Goal: Task Accomplishment & Management: Complete application form

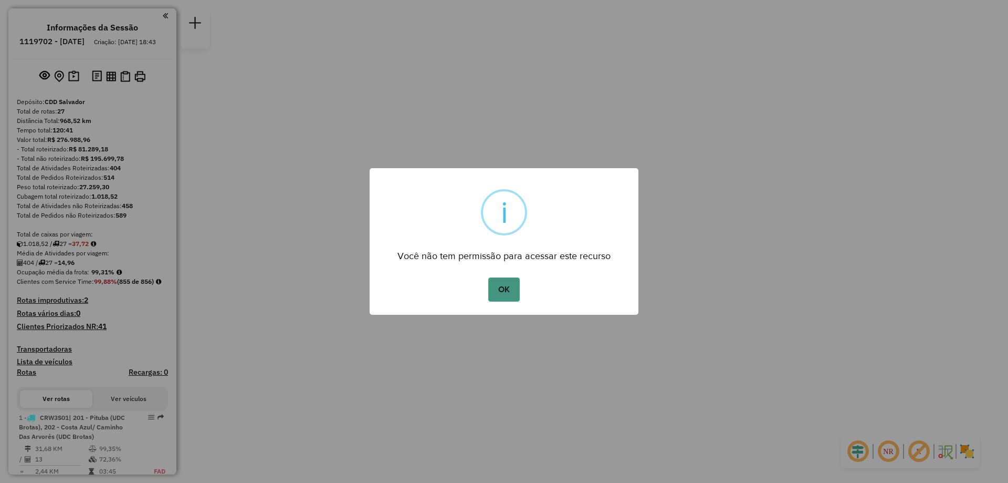
click at [500, 291] on button "OK" at bounding box center [503, 289] width 31 height 24
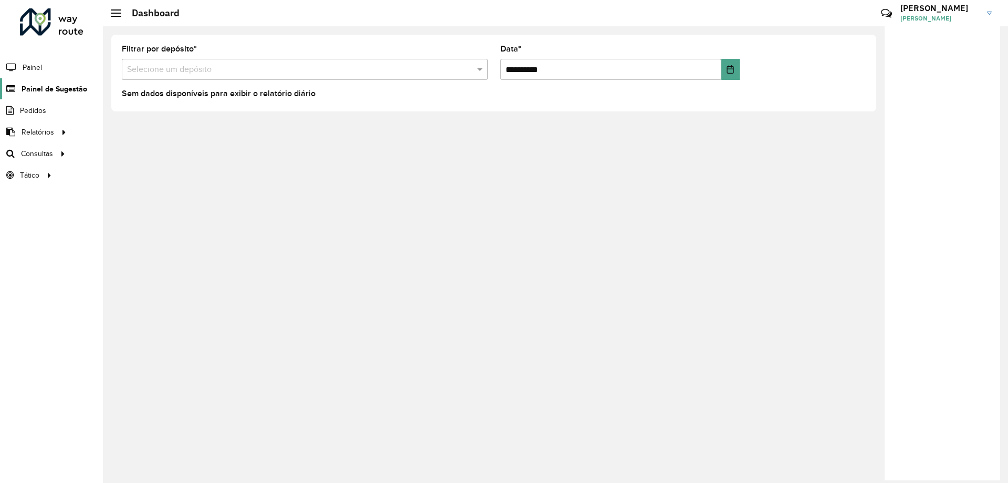
click at [46, 87] on span "Painel de Sugestão" at bounding box center [55, 88] width 66 height 11
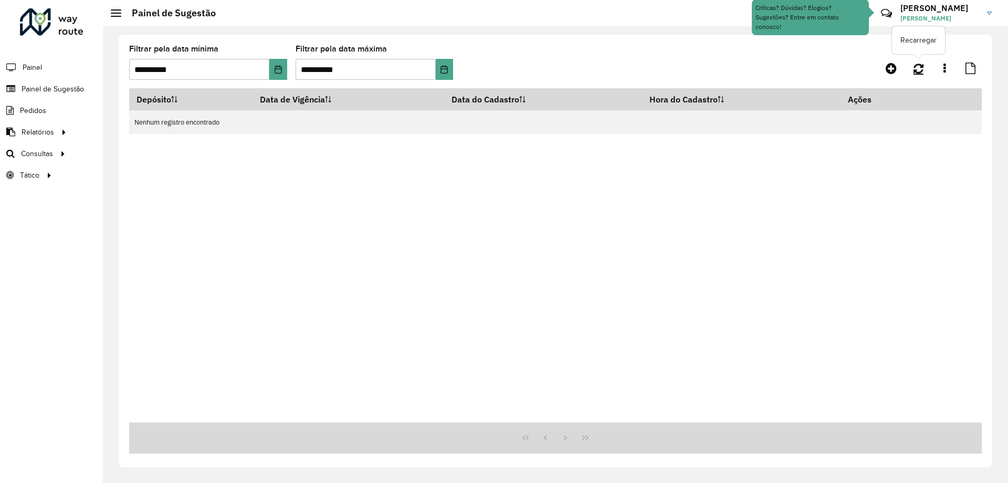
click at [913, 66] on link at bounding box center [918, 68] width 23 height 19
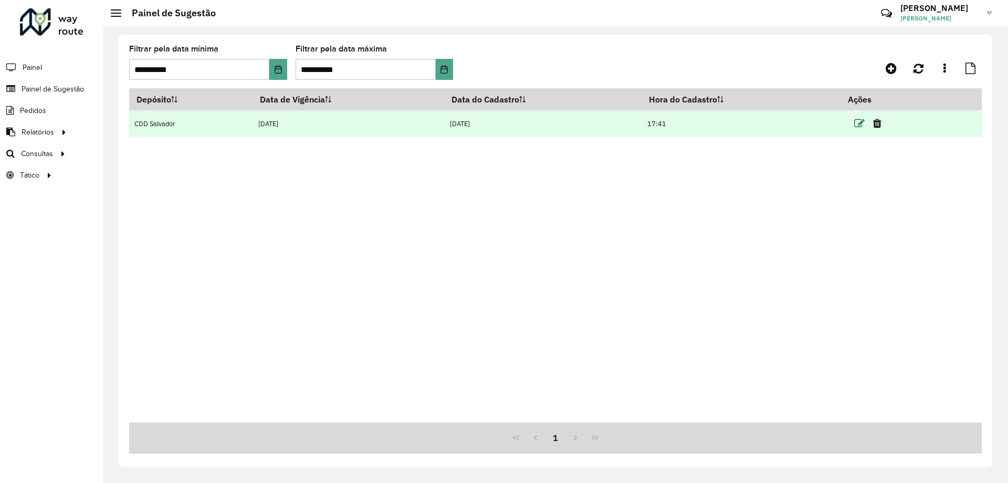
click at [860, 125] on icon at bounding box center [859, 123] width 11 height 11
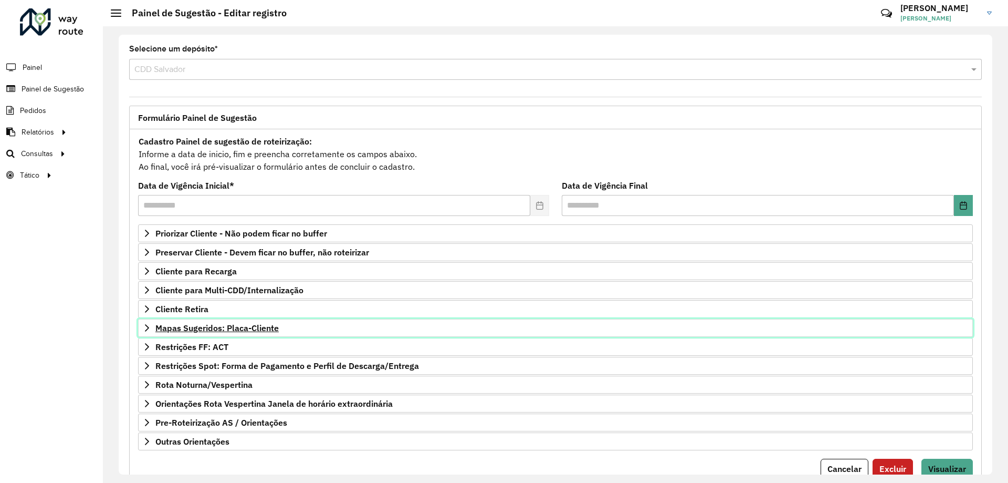
click at [224, 333] on link "Mapas Sugeridos: Placa-Cliente" at bounding box center [555, 328] width 835 height 18
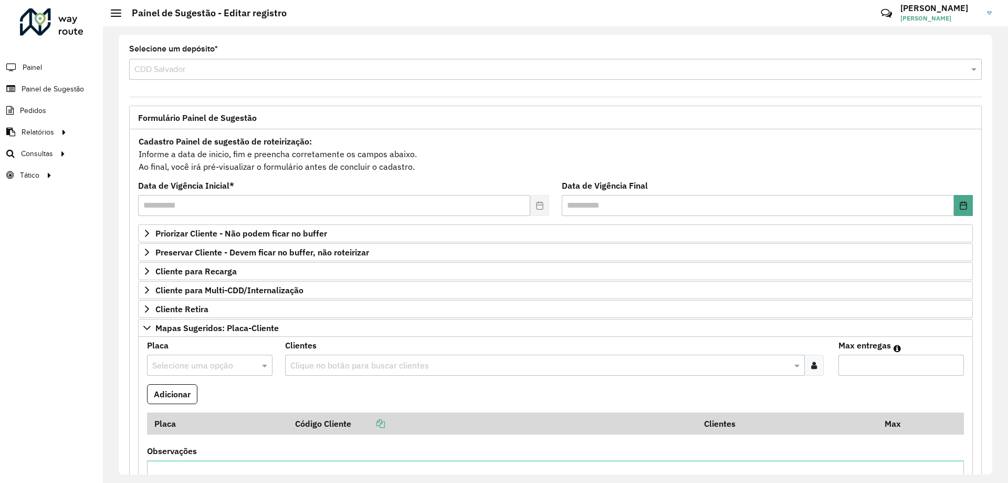
click at [347, 364] on input "text" at bounding box center [540, 365] width 504 height 13
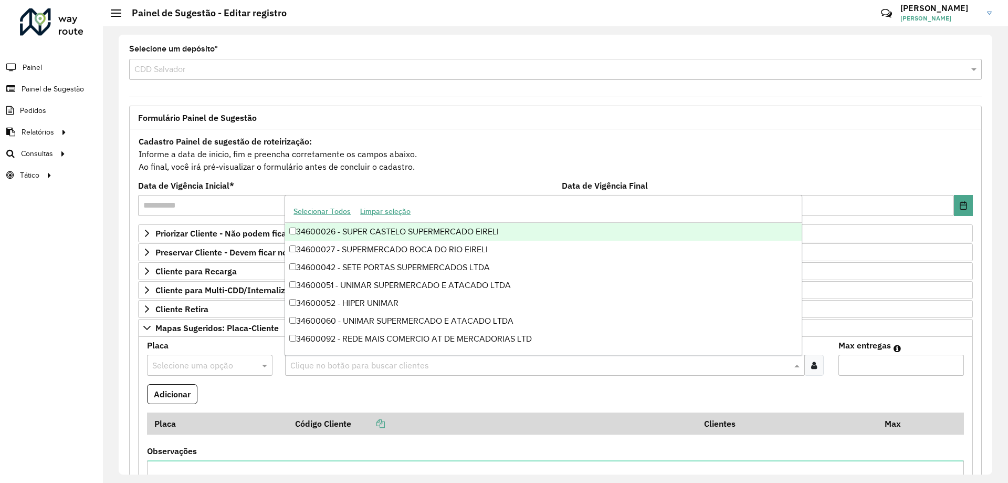
paste input "****"
type input "****"
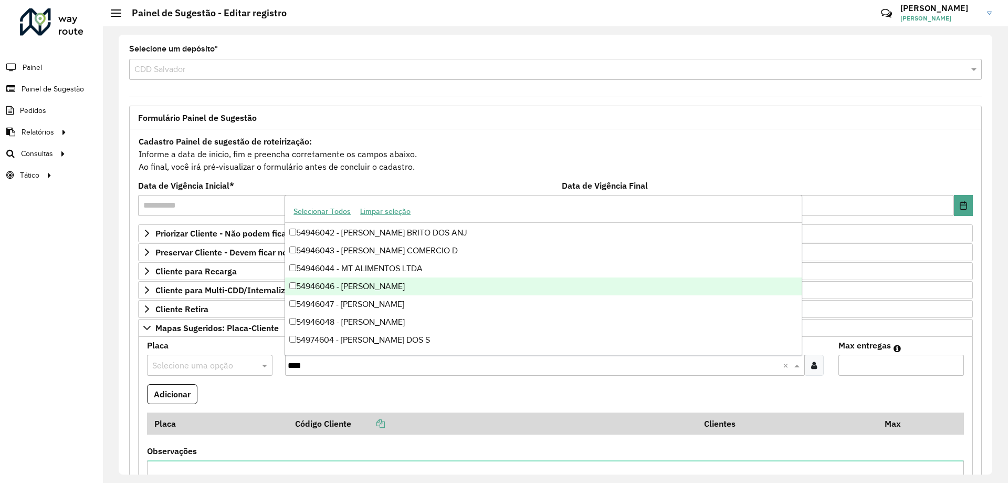
scroll to position [143, 0]
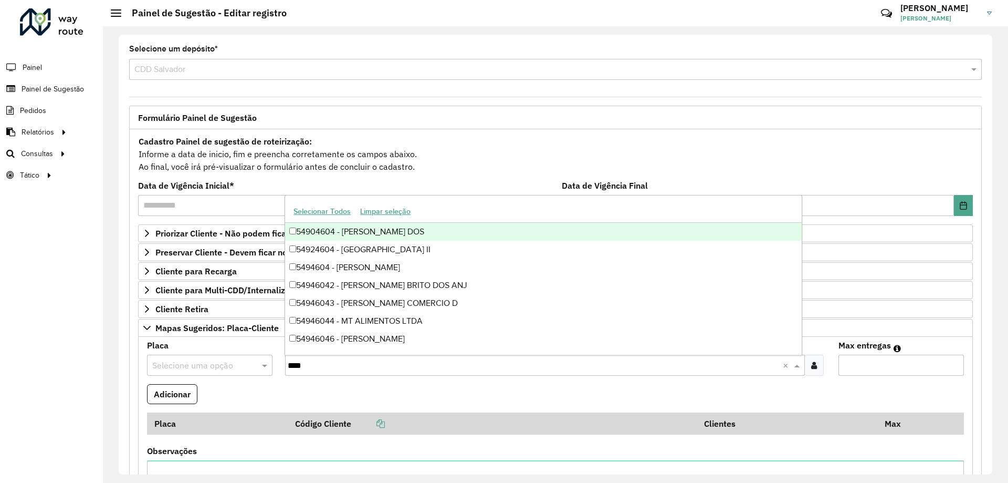
click at [385, 235] on div "54904604 - [PERSON_NAME] DOS" at bounding box center [543, 232] width 516 height 18
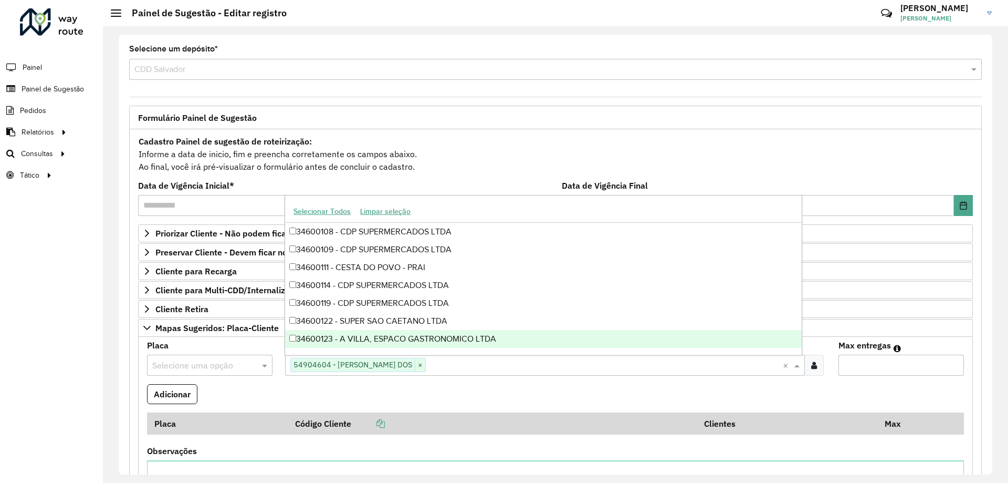
click at [215, 368] on input "text" at bounding box center [199, 365] width 94 height 13
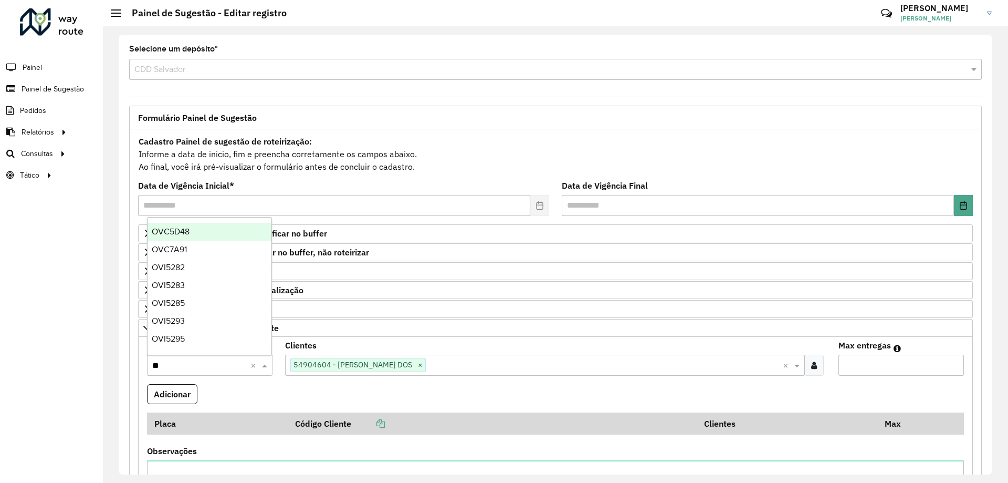
type input "***"
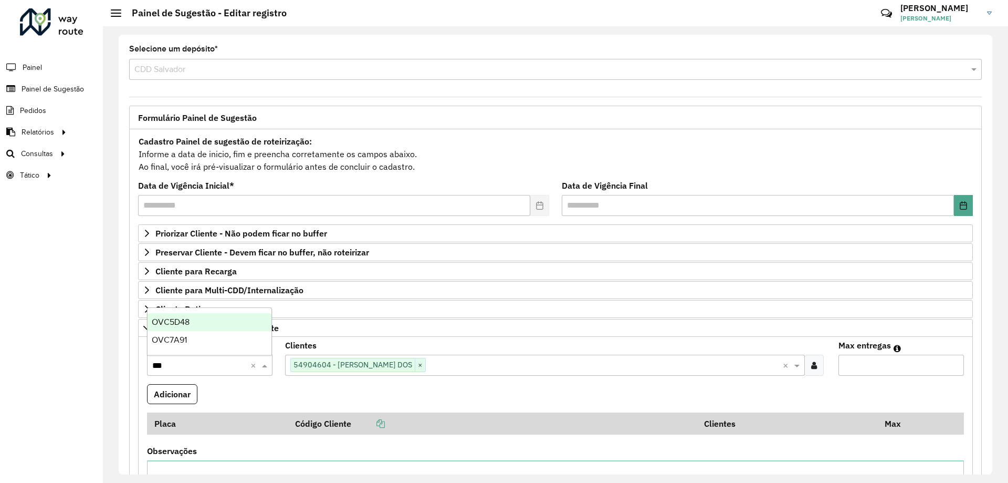
click at [187, 321] on span "OVC5D48" at bounding box center [171, 321] width 38 height 9
click at [863, 367] on input "Max entregas" at bounding box center [902, 364] width 126 height 21
type input "*"
click at [165, 390] on button "Adicionar" at bounding box center [172, 394] width 50 height 20
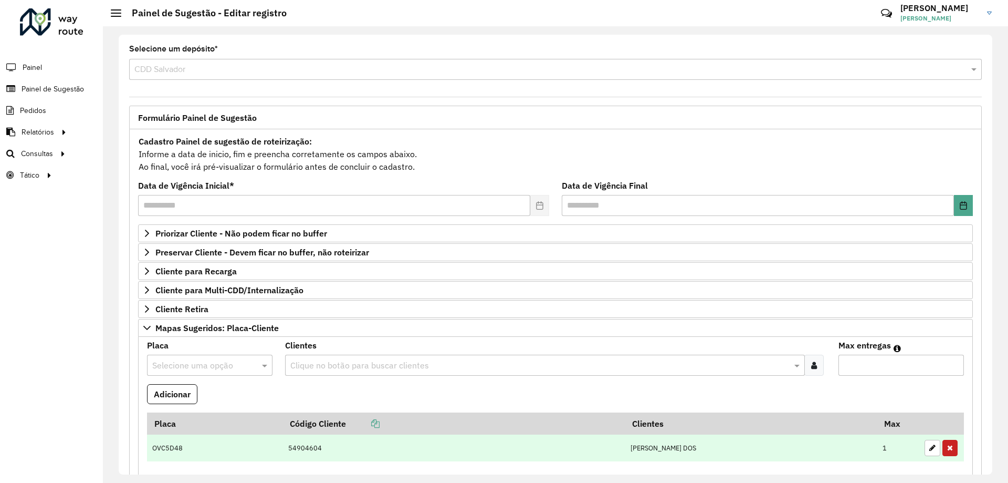
scroll to position [105, 0]
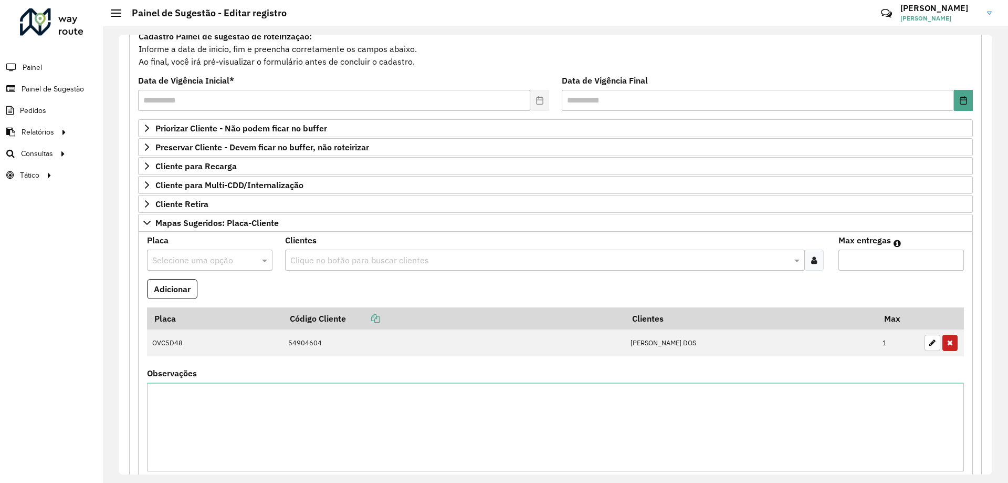
click at [815, 267] on div at bounding box center [813, 259] width 19 height 21
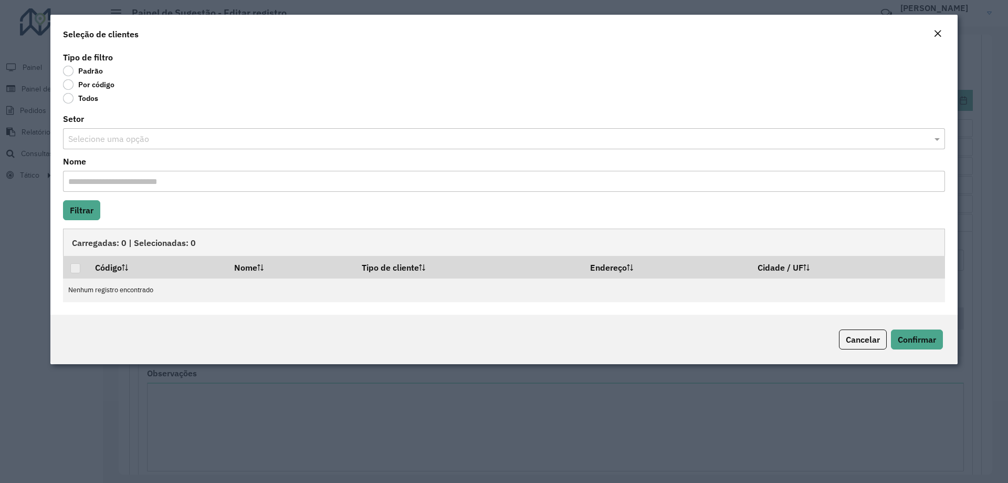
click at [69, 83] on label "Por código" at bounding box center [88, 84] width 51 height 11
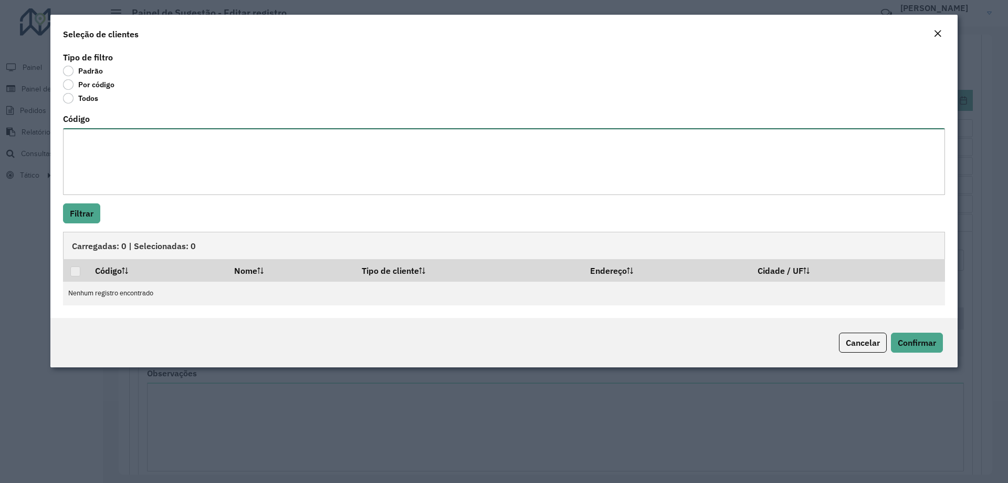
click at [85, 148] on textarea "Código" at bounding box center [504, 161] width 882 height 67
paste textarea "***** ***** ***** ***** ***** ***** ***** ***** ***** ***** ***** ***** ***** *…"
type textarea "***** ***** ***** ***** ***** ***** ***** ***** ***** ***** ***** ***** ***** *…"
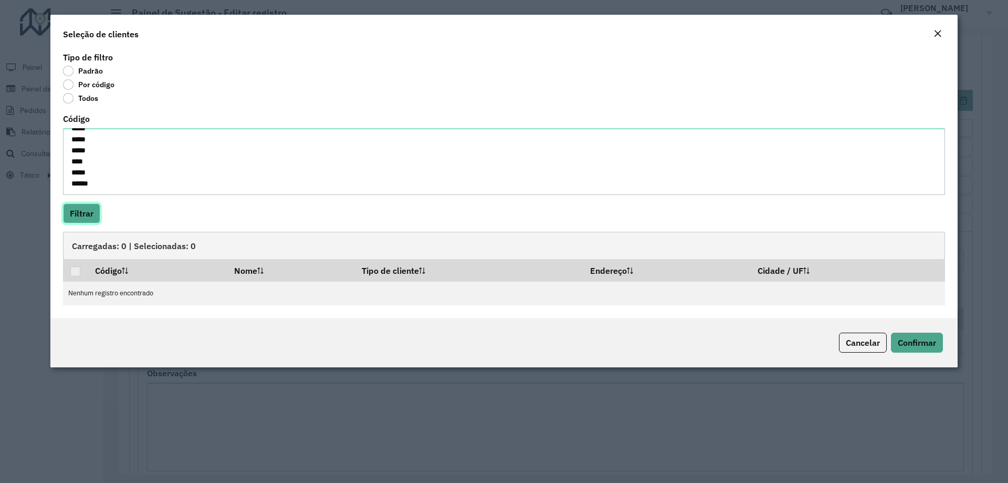
drag, startPoint x: 87, startPoint y: 213, endPoint x: 85, endPoint y: 231, distance: 18.6
click at [87, 213] on button "Filtrar" at bounding box center [81, 213] width 37 height 20
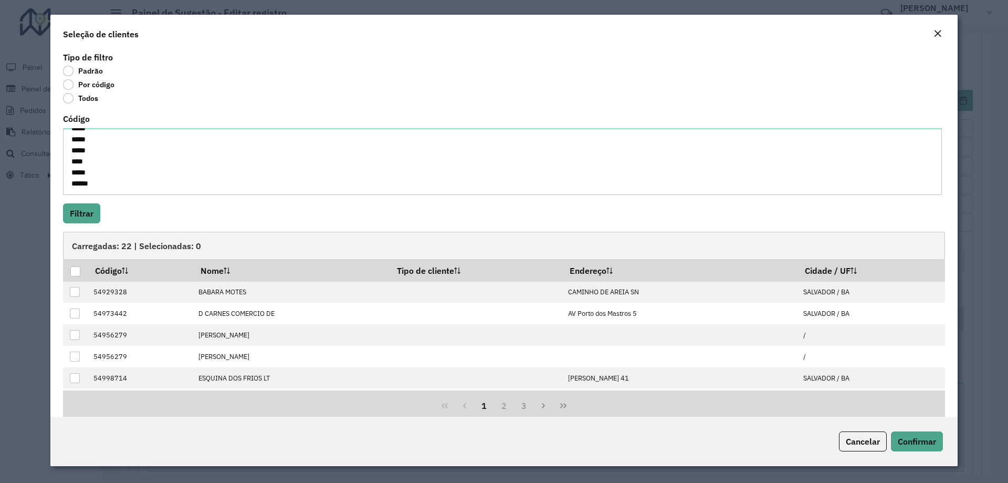
click at [74, 273] on div at bounding box center [75, 271] width 10 height 10
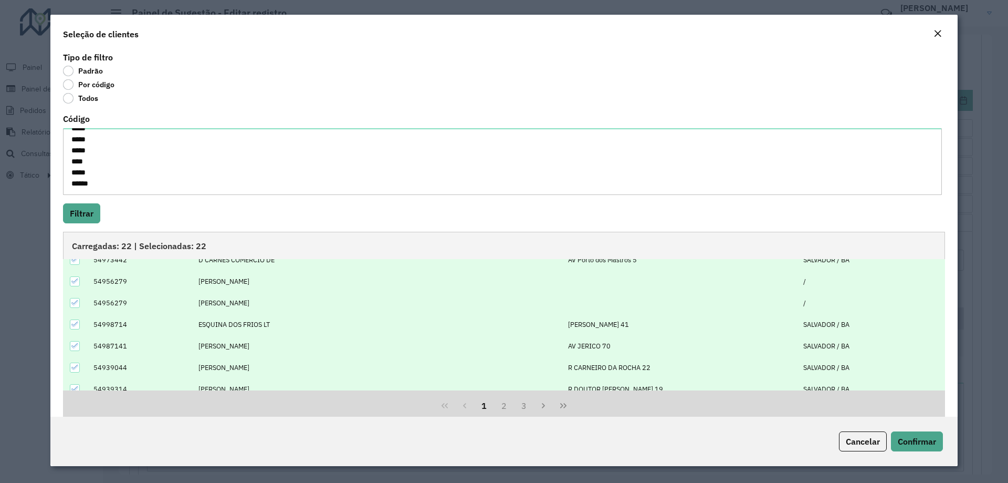
scroll to position [0, 0]
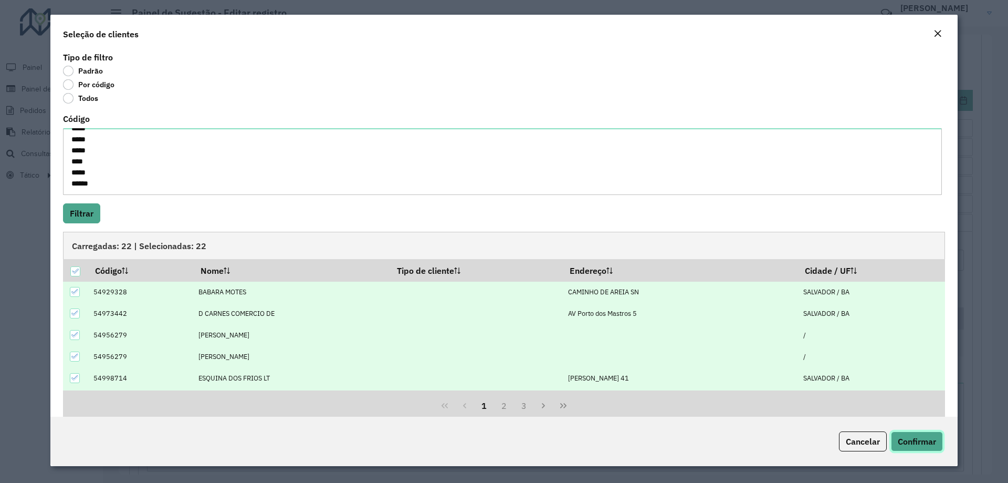
click at [911, 441] on span "Confirmar" at bounding box center [917, 441] width 38 height 11
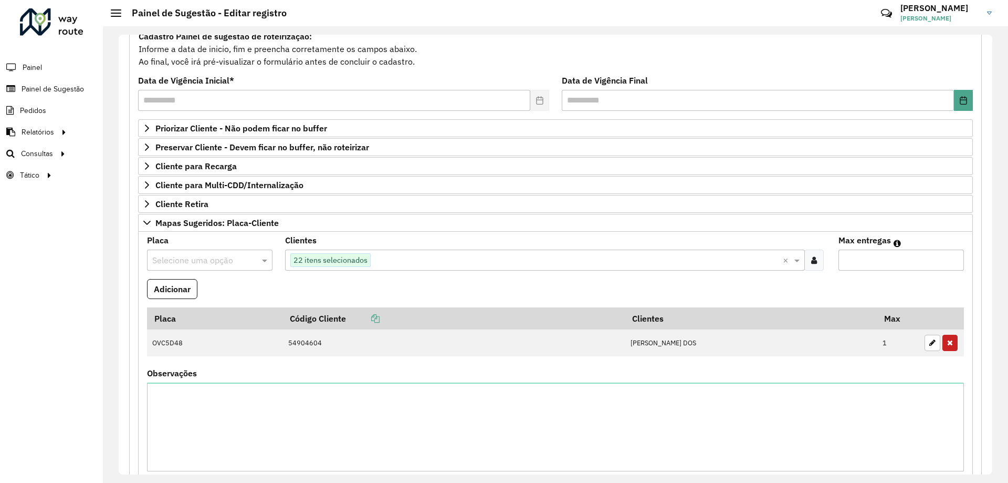
click at [220, 256] on input "text" at bounding box center [199, 260] width 94 height 13
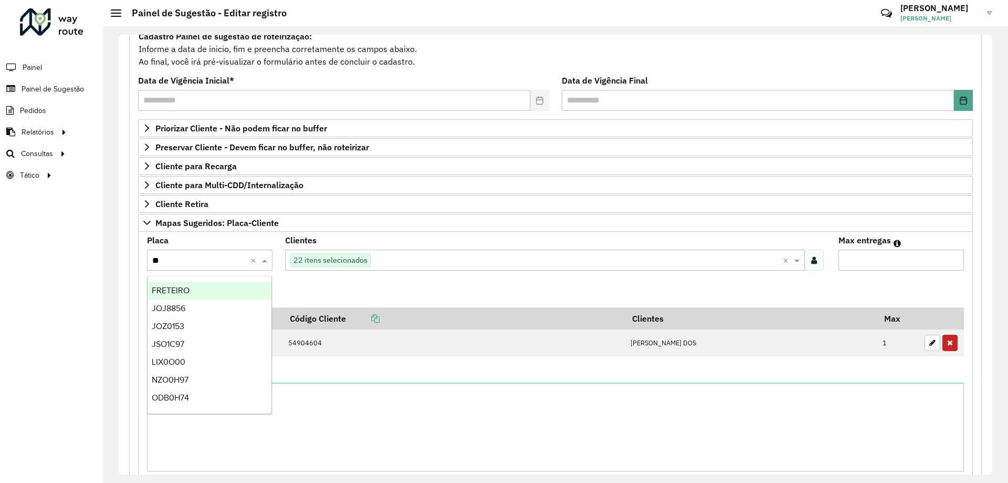
type input "***"
click at [192, 291] on div "OYU1D21" at bounding box center [210, 290] width 124 height 18
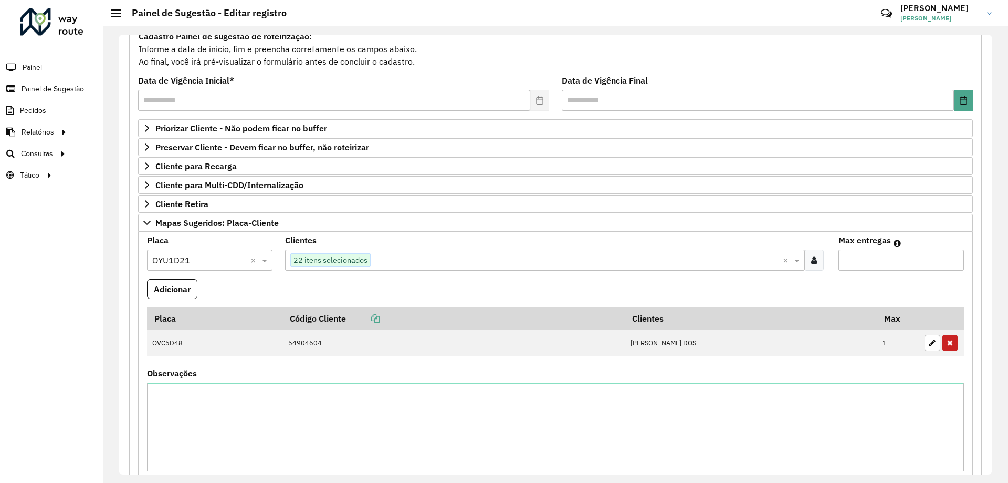
click at [858, 264] on input "Max entregas" at bounding box center [902, 259] width 126 height 21
type input "**"
click at [170, 281] on button "Adicionar" at bounding box center [172, 289] width 50 height 20
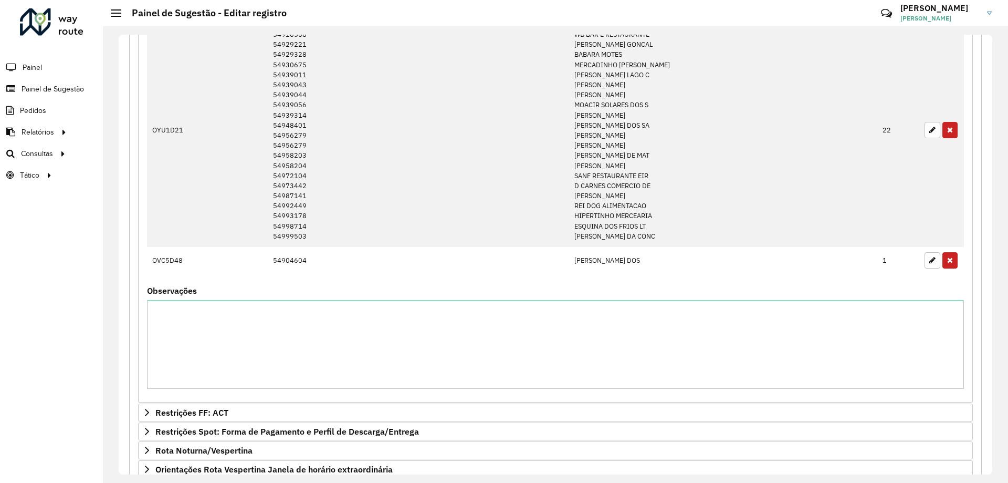
scroll to position [527, 0]
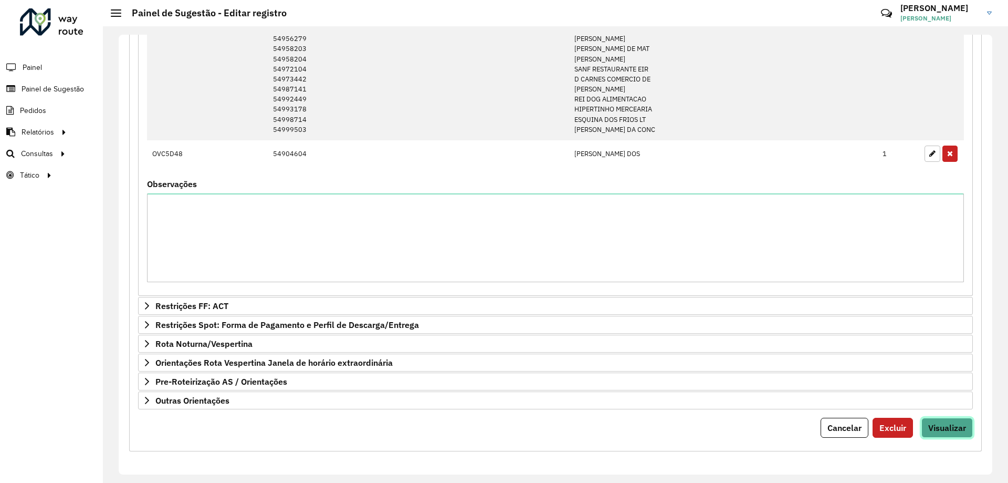
click at [933, 422] on span "Visualizar" at bounding box center [947, 427] width 38 height 11
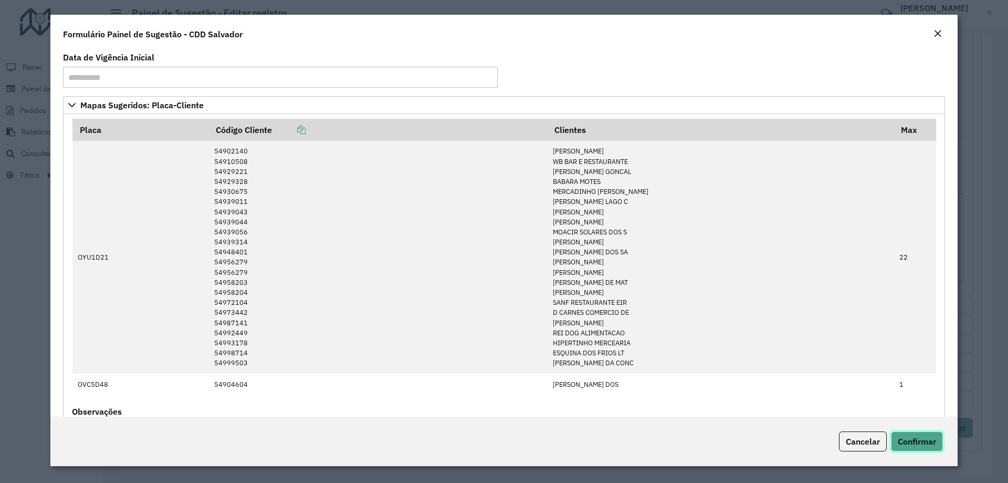
click at [920, 439] on span "Confirmar" at bounding box center [917, 441] width 38 height 11
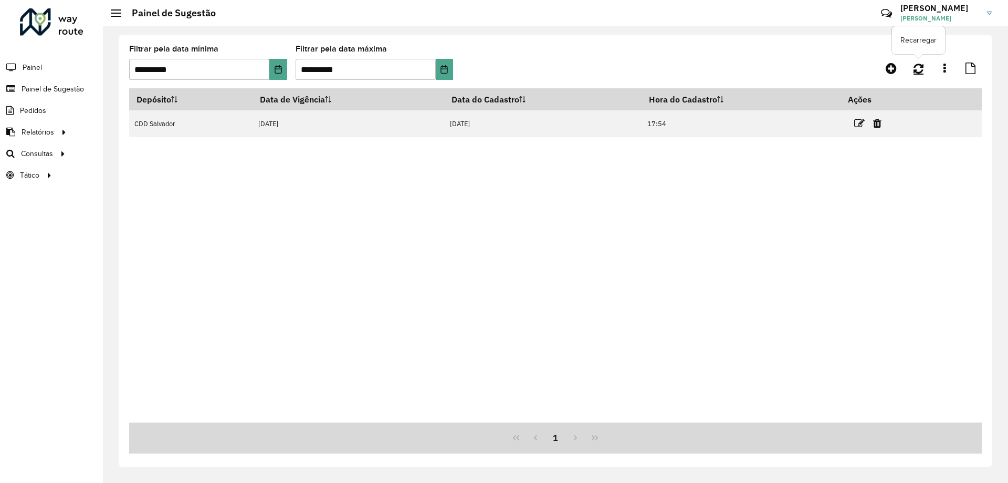
click at [921, 71] on icon at bounding box center [919, 68] width 10 height 12
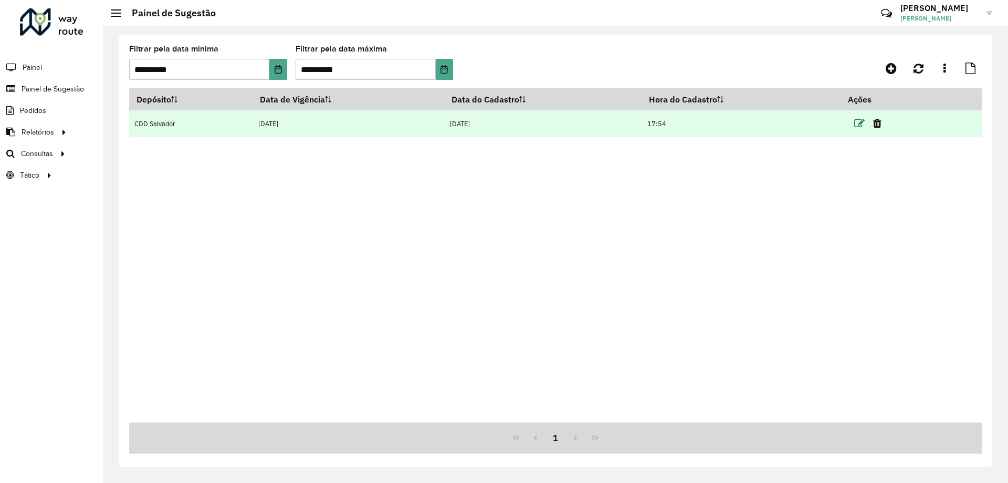
click at [860, 127] on icon at bounding box center [859, 123] width 11 height 11
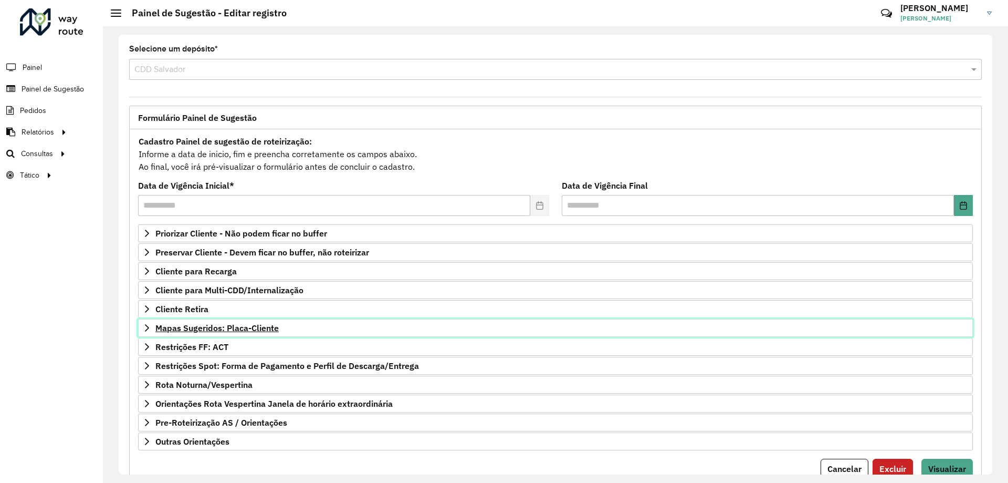
click at [237, 329] on span "Mapas Sugeridos: Placa-Cliente" at bounding box center [216, 327] width 123 height 8
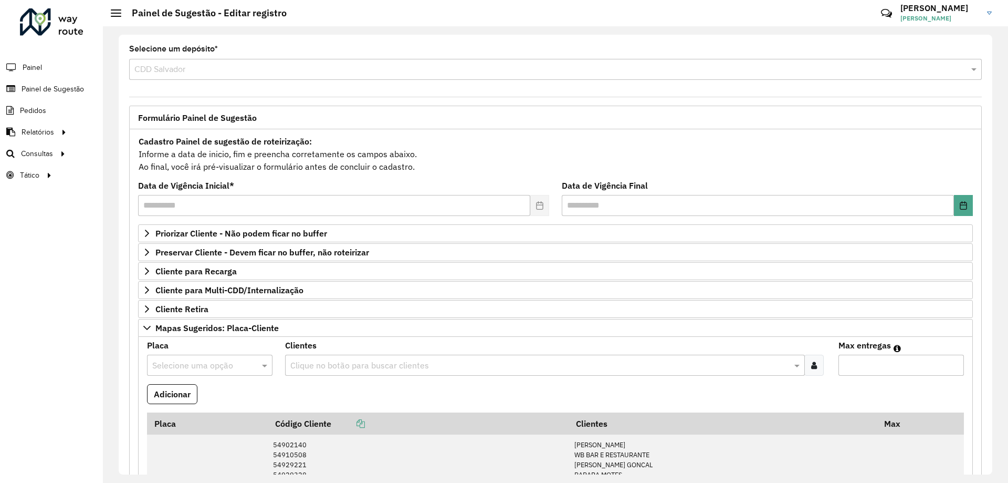
click at [811, 368] on icon at bounding box center [814, 365] width 6 height 8
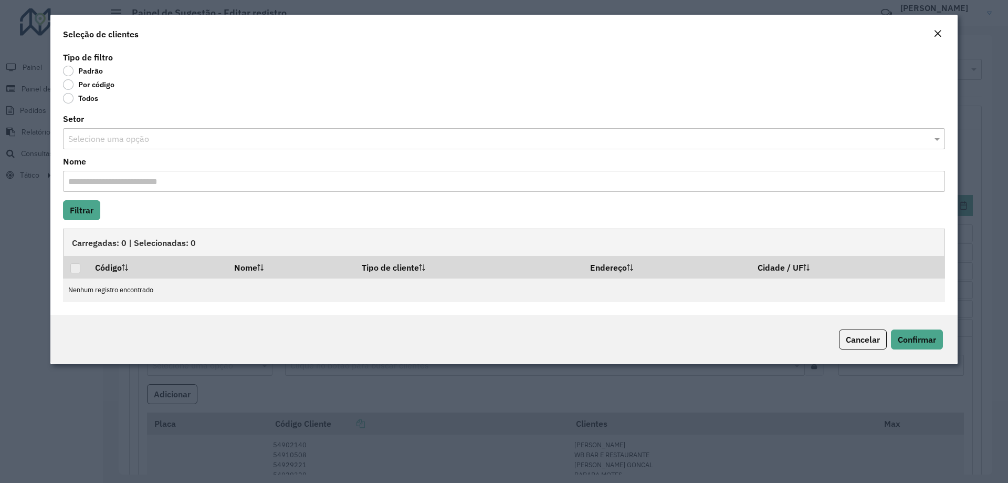
click at [70, 85] on label "Por código" at bounding box center [88, 84] width 51 height 11
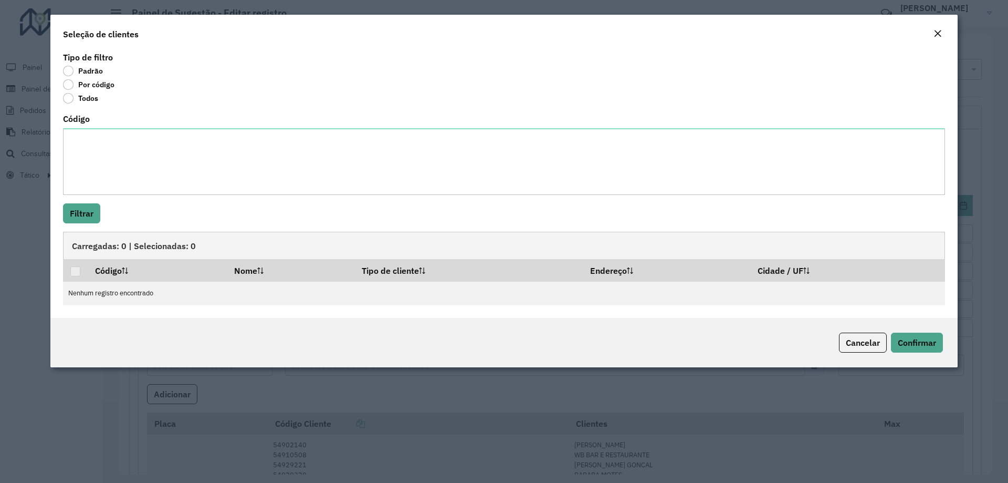
click at [101, 126] on div "Código" at bounding box center [504, 155] width 882 height 80
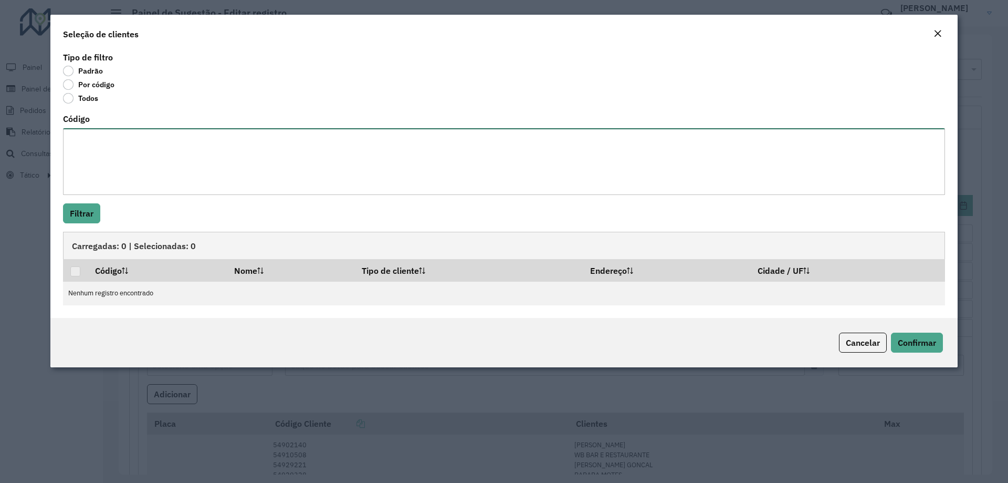
click at [107, 147] on textarea "Código" at bounding box center [504, 161] width 882 height 67
paste textarea "***** ***** ***** ***** ***** ***** ***** ***** ***** ***** ***** ***** ***** *…"
type textarea "***** ***** ***** ***** ***** ***** ***** ***** ***** ***** ***** ***** ***** *…"
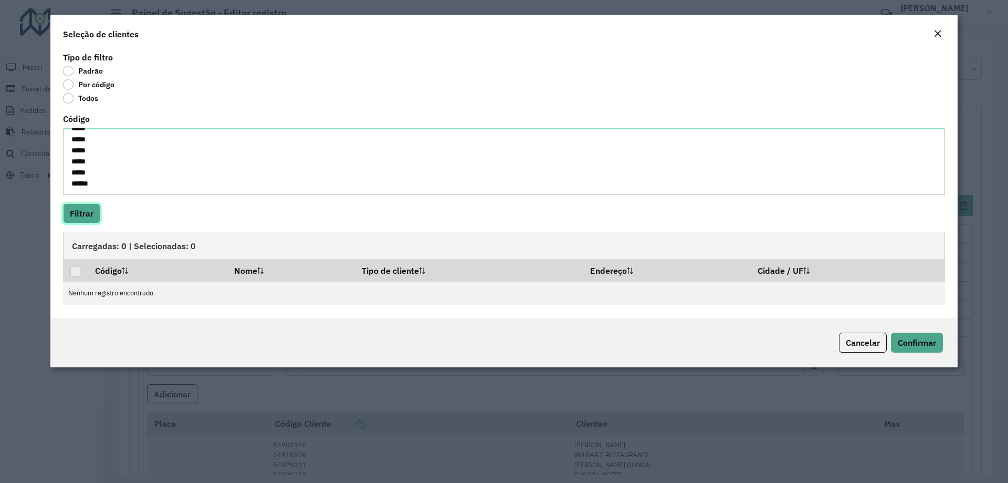
click at [81, 210] on button "Filtrar" at bounding box center [81, 213] width 37 height 20
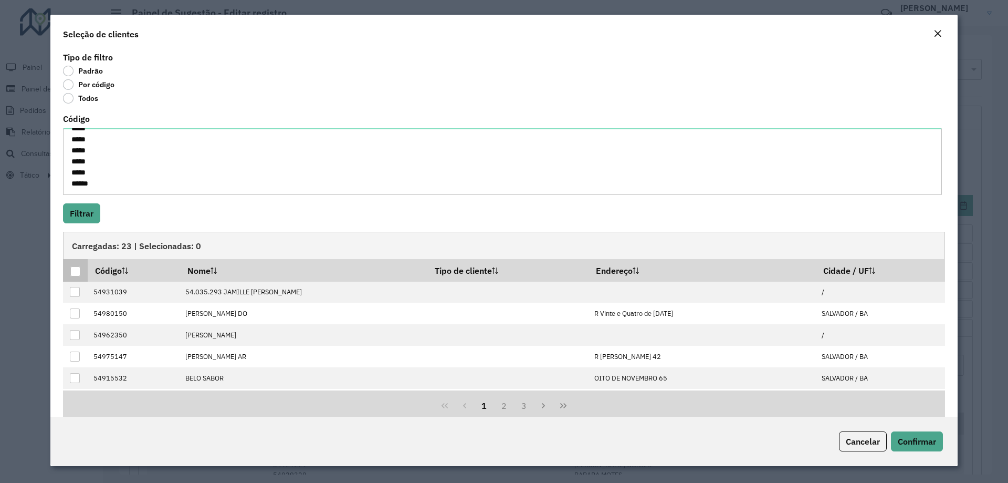
click at [73, 271] on div at bounding box center [75, 271] width 10 height 10
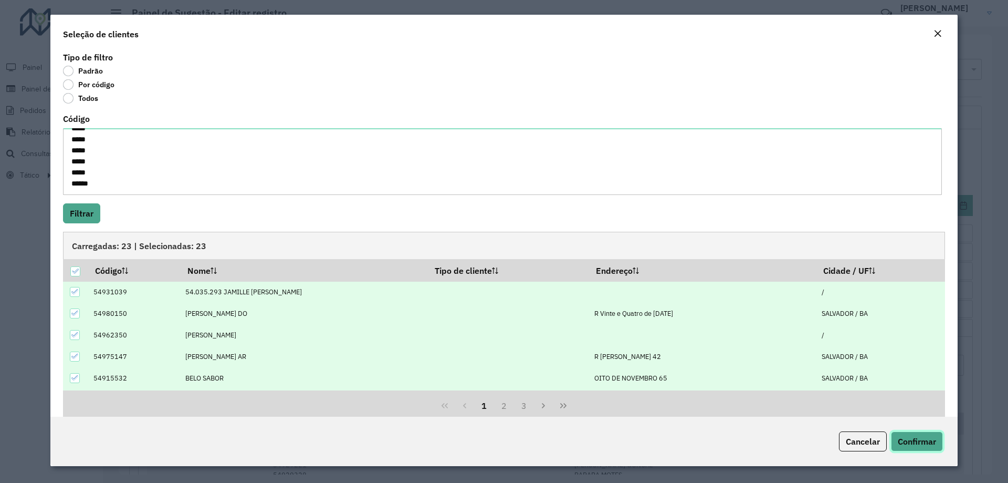
click at [913, 435] on button "Confirmar" at bounding box center [917, 441] width 52 height 20
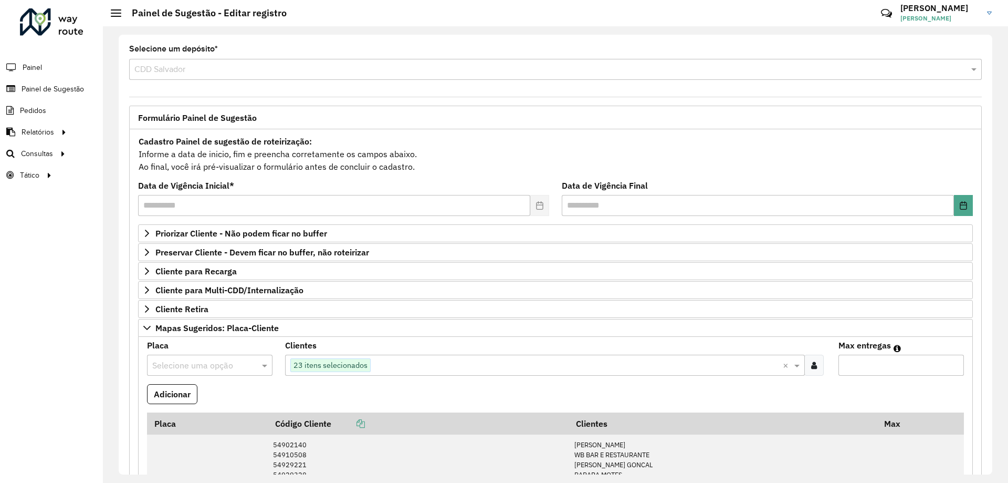
click at [211, 361] on input "text" at bounding box center [199, 365] width 94 height 13
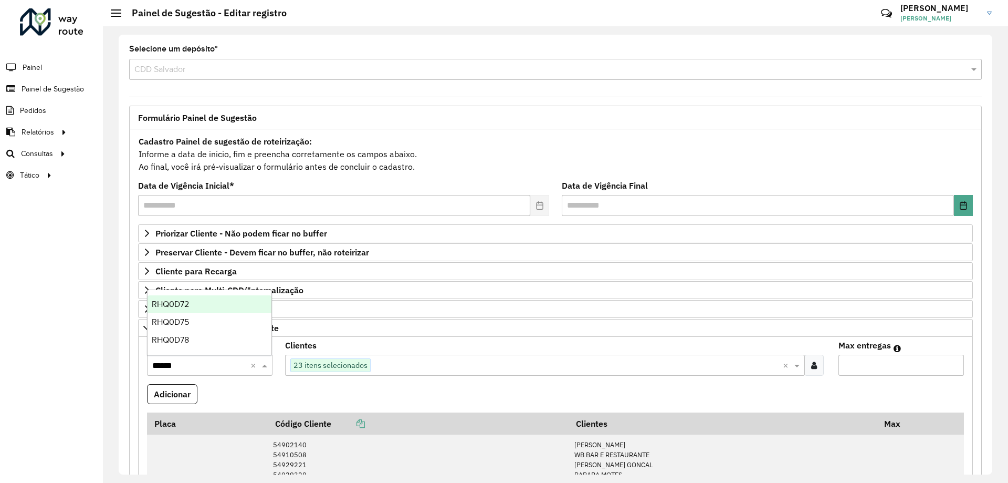
type input "*******"
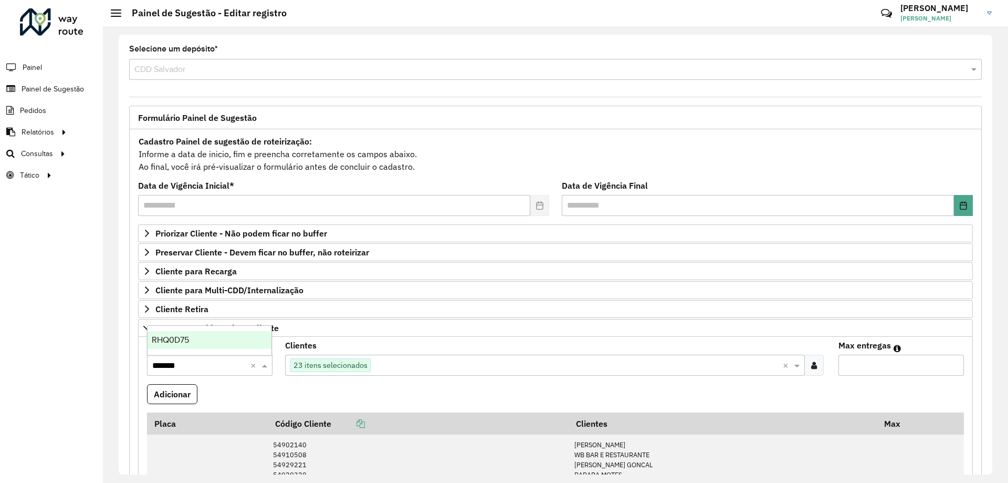
click at [171, 335] on span "RHQ0D75" at bounding box center [170, 339] width 37 height 9
click at [895, 362] on input "Max entregas" at bounding box center [902, 364] width 126 height 21
type input "**"
click at [189, 392] on button "Adicionar" at bounding box center [172, 394] width 50 height 20
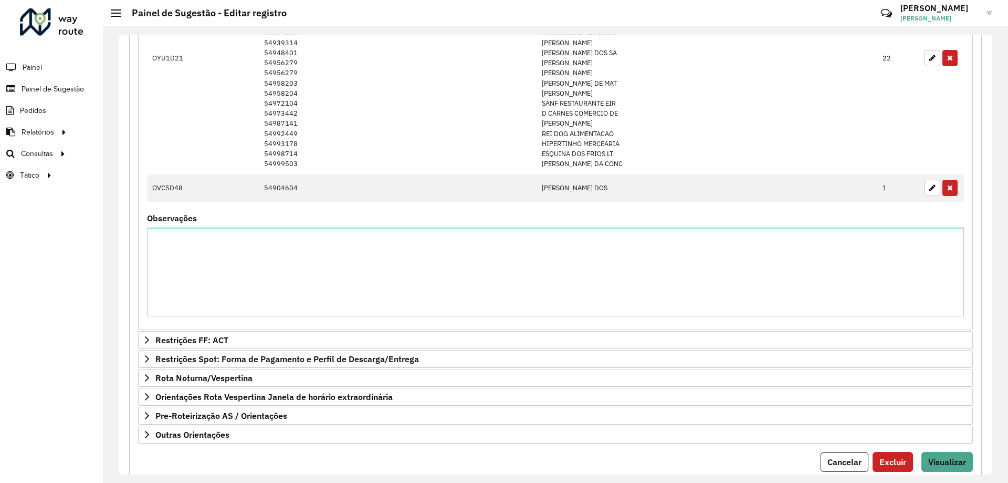
scroll to position [770, 0]
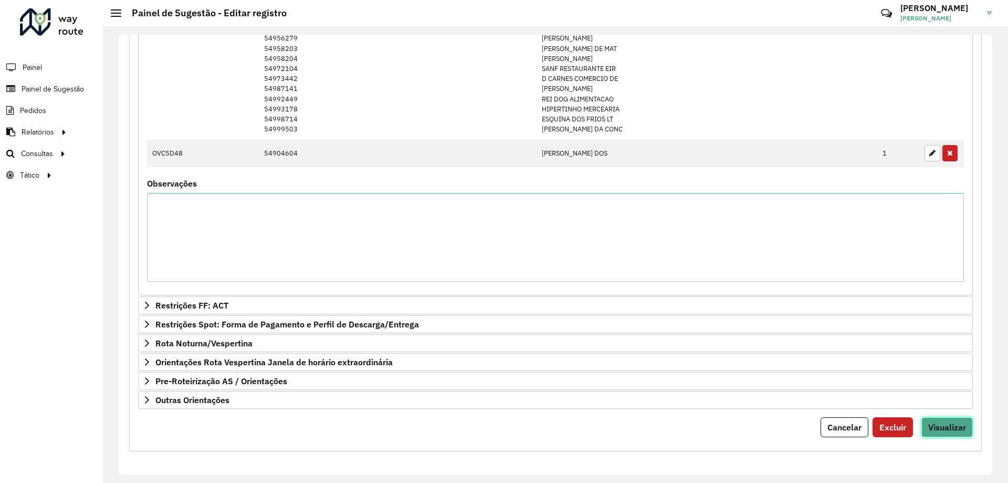
click at [949, 425] on span "Visualizar" at bounding box center [947, 427] width 38 height 11
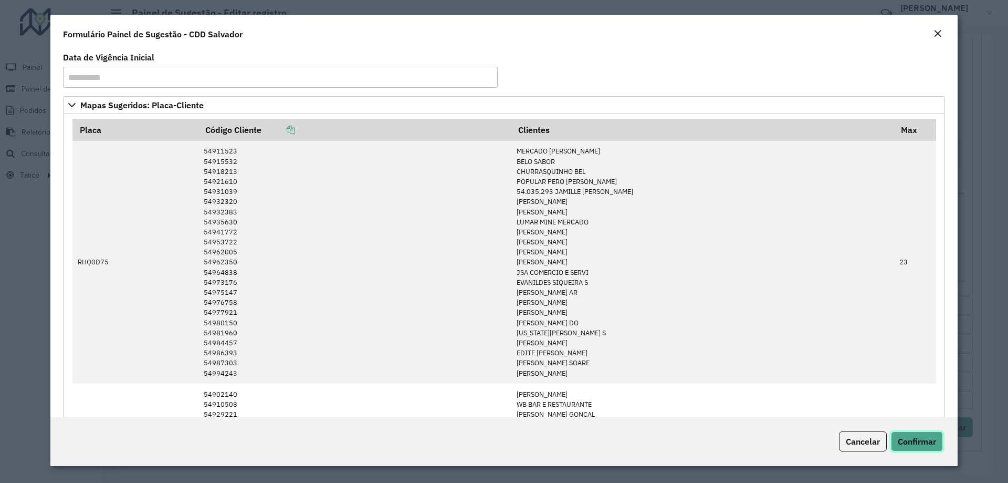
click at [916, 438] on span "Confirmar" at bounding box center [917, 441] width 38 height 11
